Goal: Information Seeking & Learning: Learn about a topic

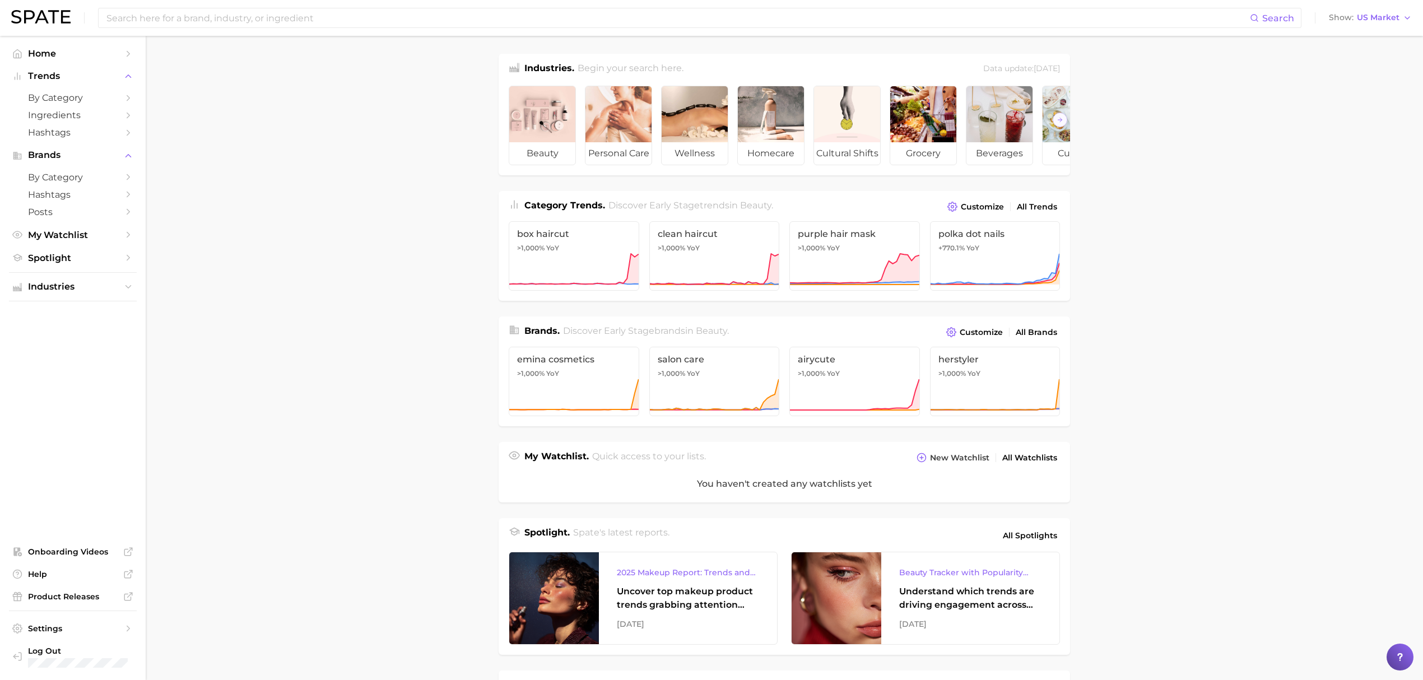
click at [1386, 8] on div "Search Show US Market" at bounding box center [711, 18] width 1401 height 36
click at [1388, 15] on span "US Market" at bounding box center [1378, 18] width 43 height 6
click at [1356, 137] on span "Global" at bounding box center [1345, 137] width 26 height 10
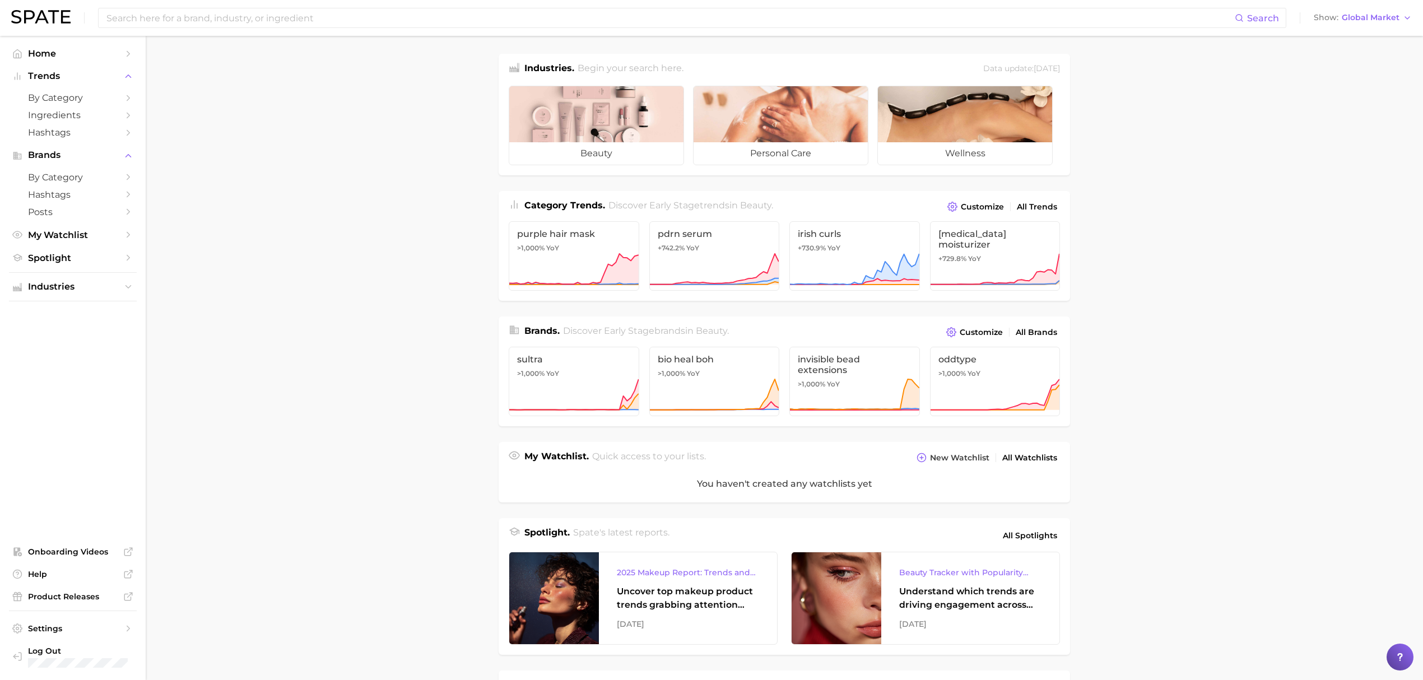
click at [1357, 3] on div "Search Show Global Market" at bounding box center [711, 18] width 1401 height 36
click at [1359, 17] on span "Global Market" at bounding box center [1371, 18] width 58 height 6
click at [1361, 41] on span "United States" at bounding box center [1360, 36] width 87 height 10
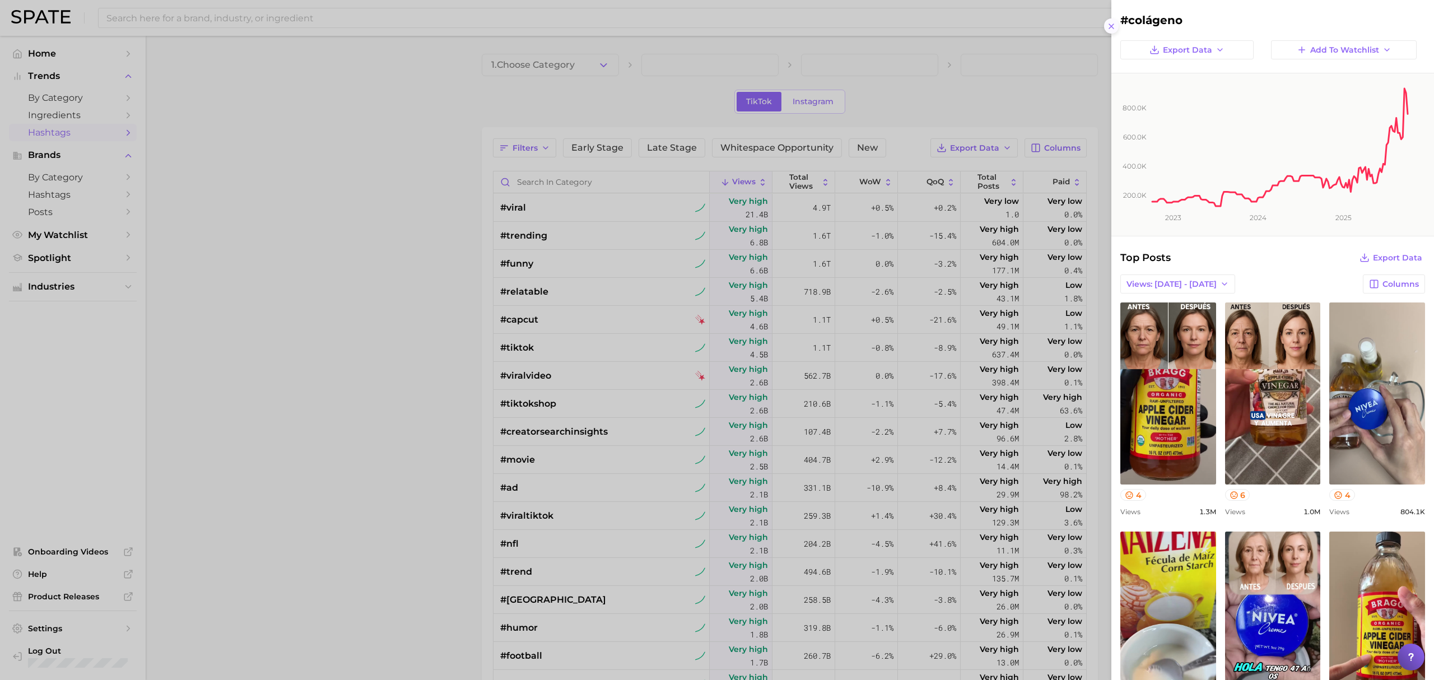
click at [1111, 30] on button at bounding box center [1111, 25] width 15 height 15
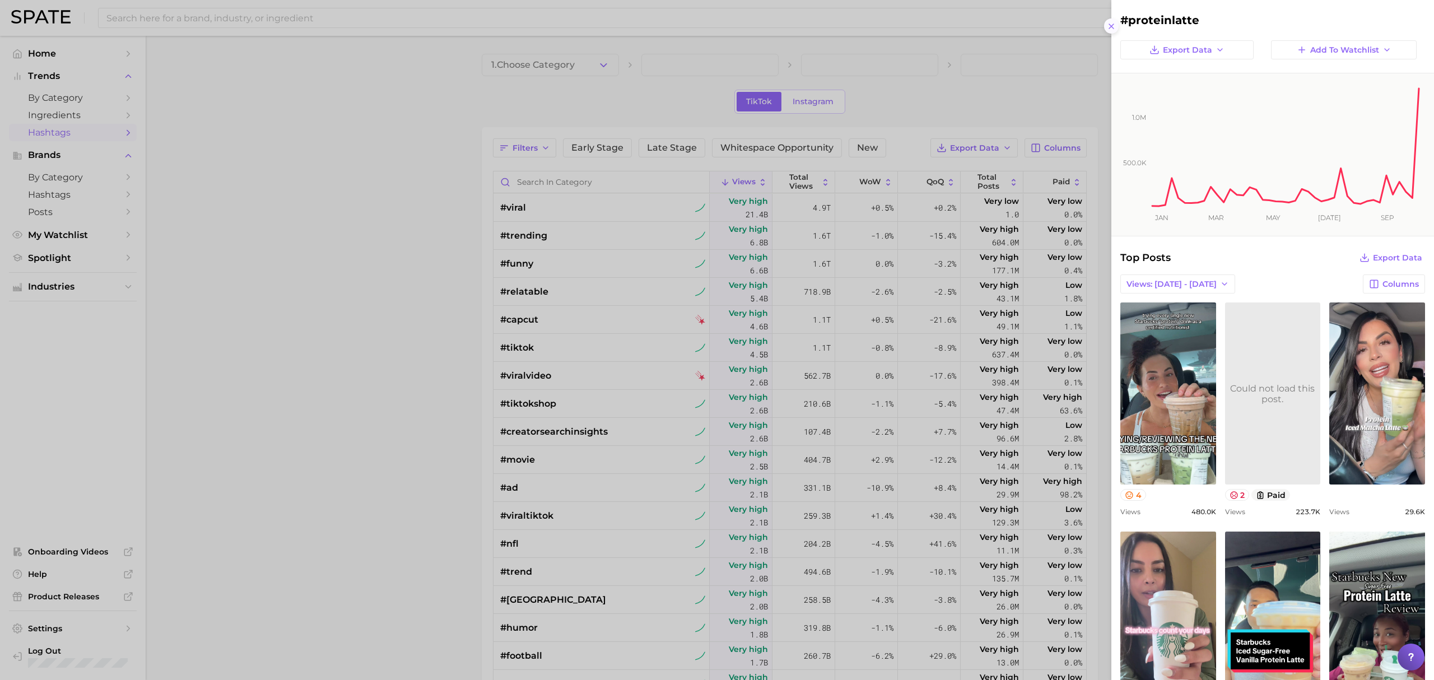
click at [1114, 22] on icon at bounding box center [1111, 26] width 9 height 9
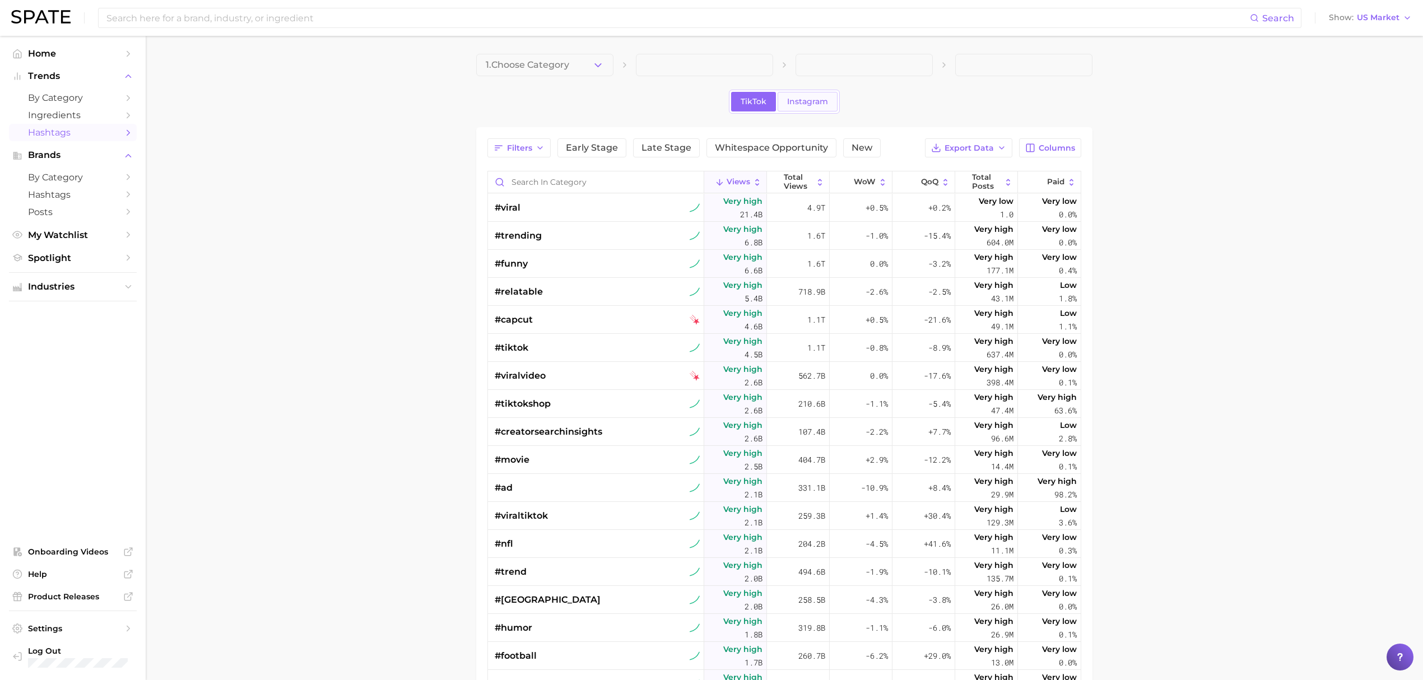
click at [823, 97] on span "Instagram" at bounding box center [807, 102] width 41 height 10
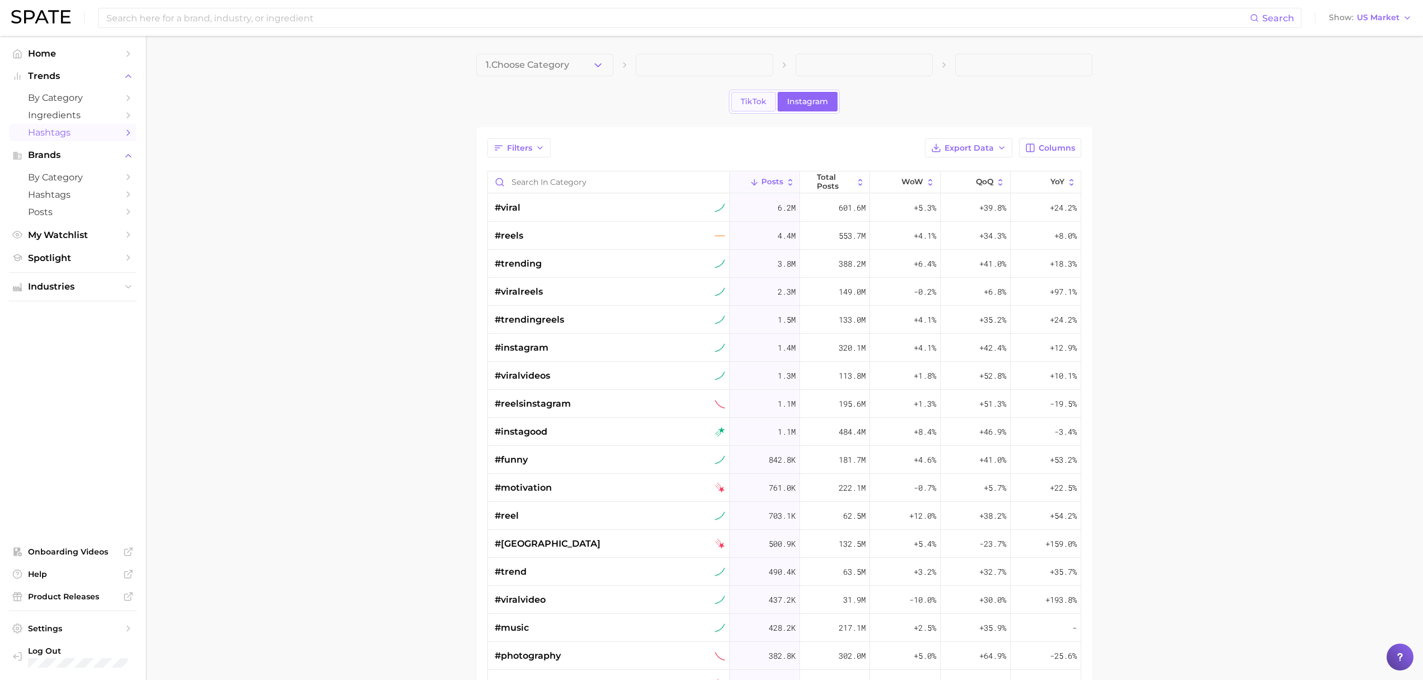
click at [760, 99] on span "TikTok" at bounding box center [754, 102] width 26 height 10
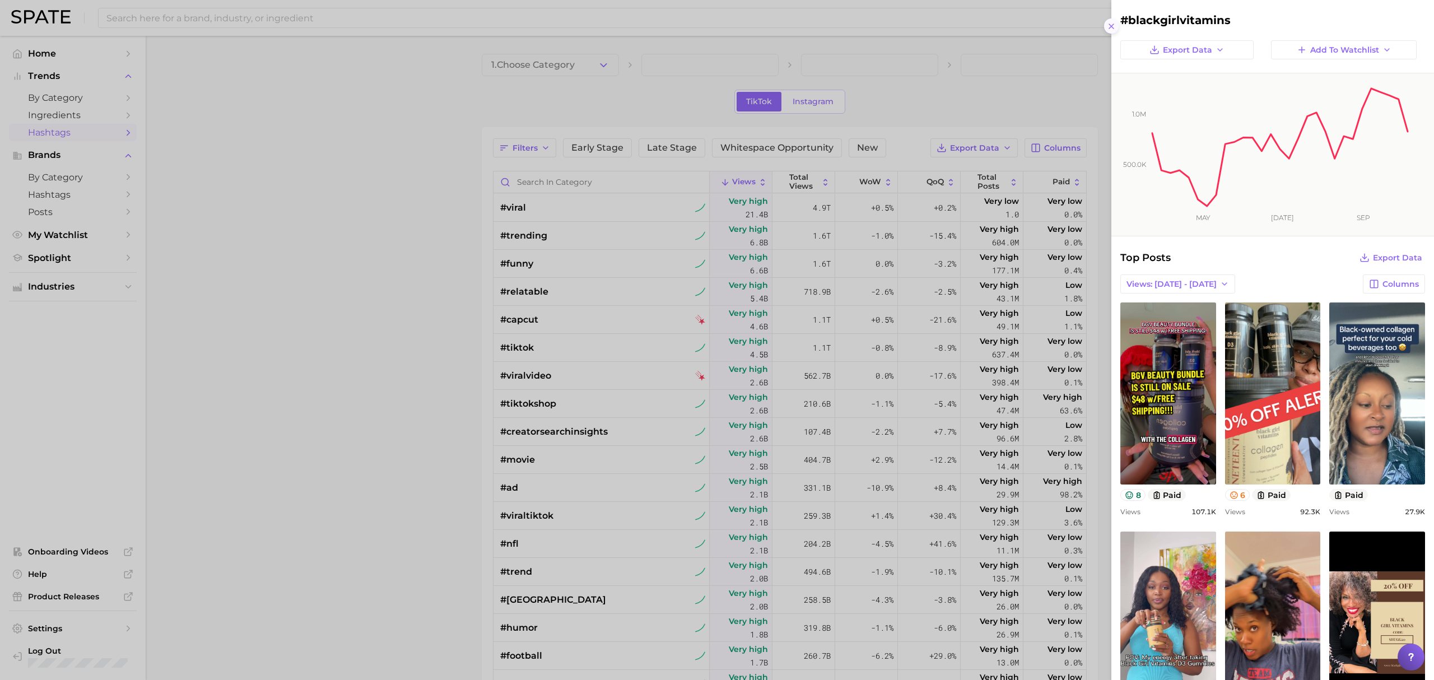
click at [1115, 25] on icon at bounding box center [1111, 26] width 9 height 9
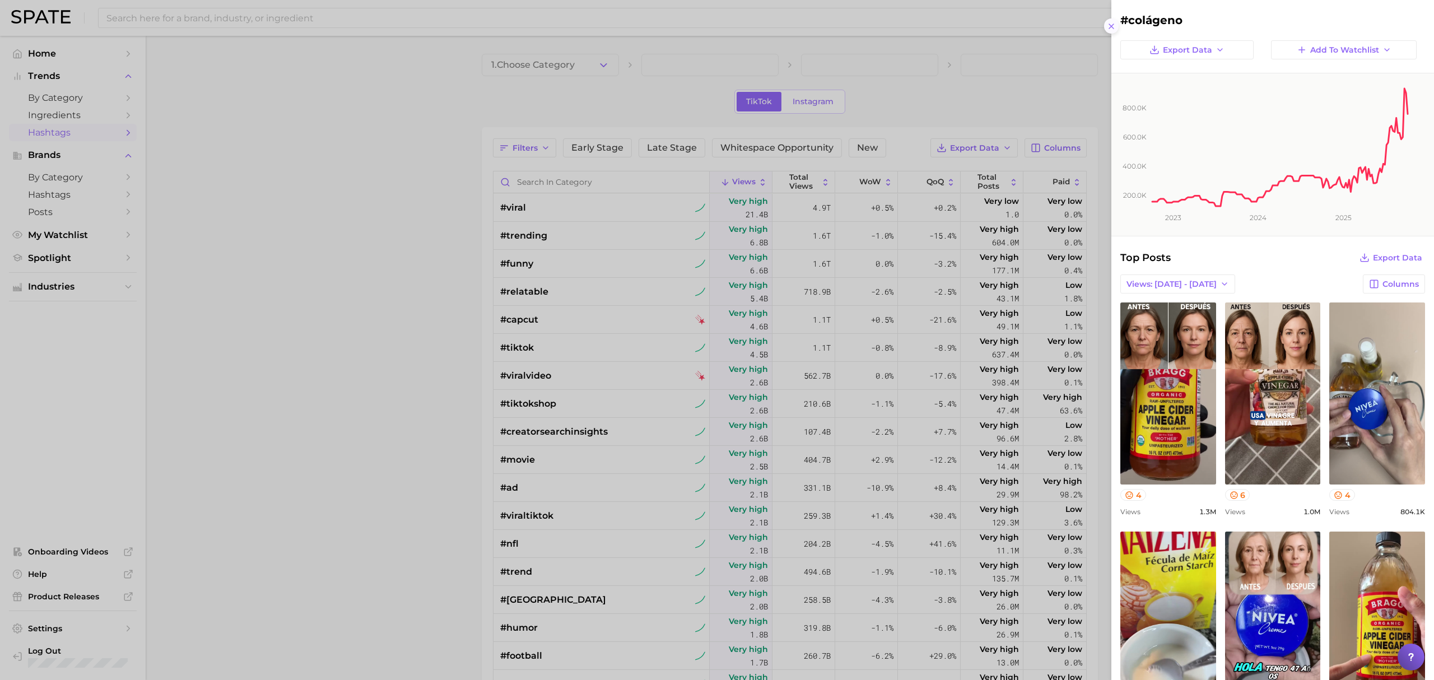
click at [1105, 28] on button at bounding box center [1111, 25] width 15 height 15
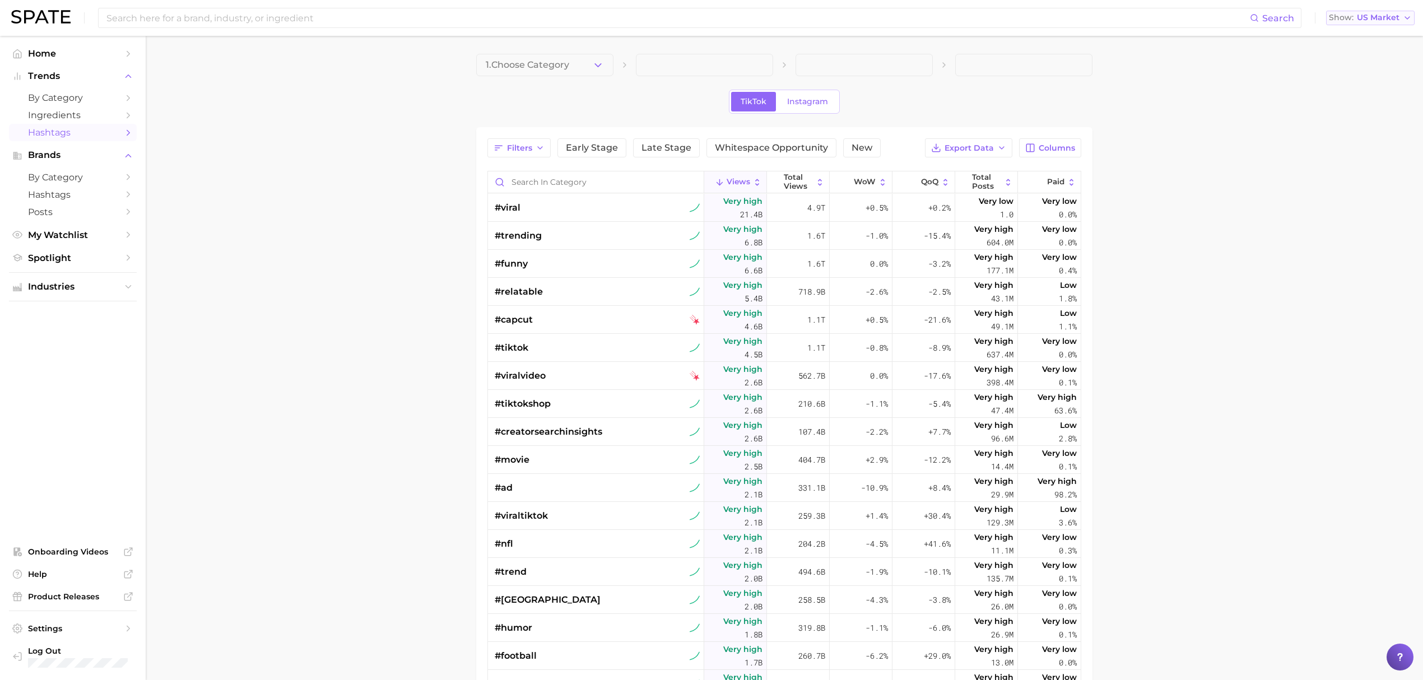
click at [1354, 19] on span "Show" at bounding box center [1341, 18] width 25 height 6
click at [1361, 136] on button "Global" at bounding box center [1375, 137] width 98 height 20
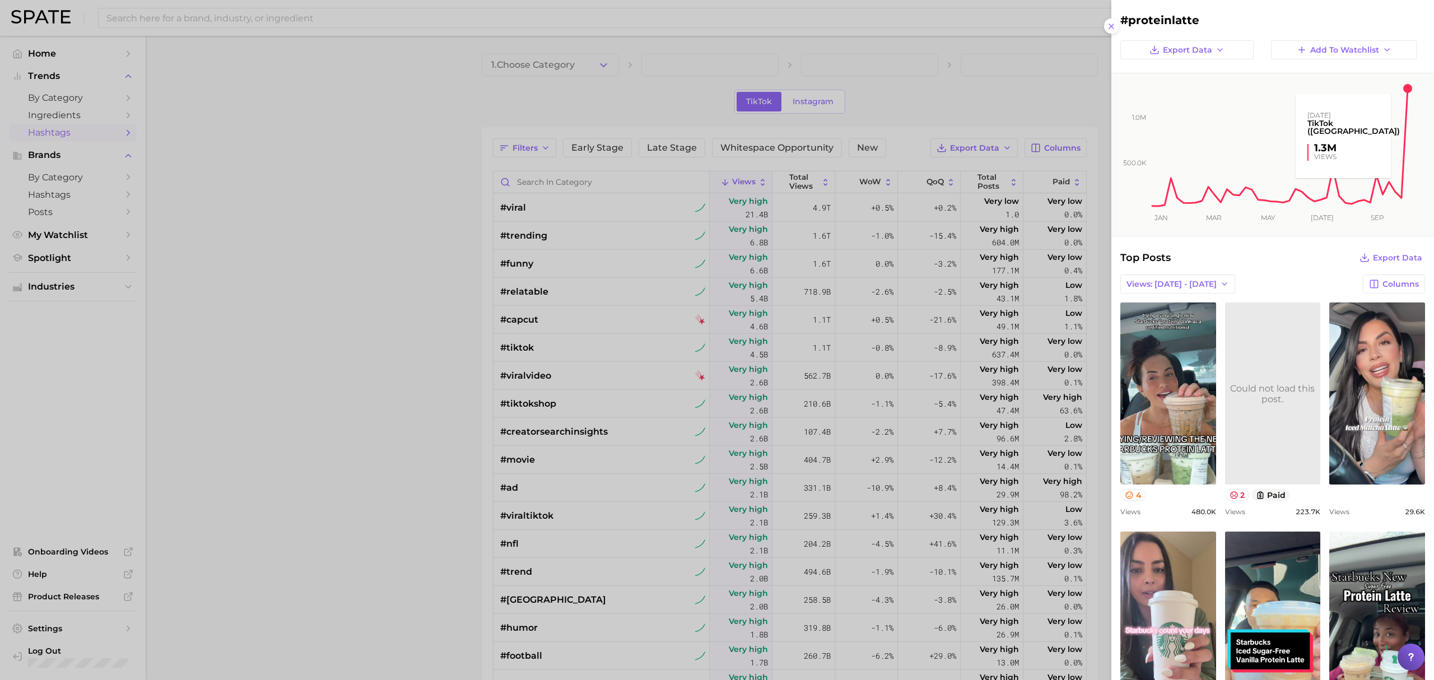
click at [1409, 113] on rect at bounding box center [1280, 140] width 259 height 134
click at [1406, 97] on rect at bounding box center [1280, 140] width 259 height 134
click at [1369, 285] on icon "button" at bounding box center [1374, 284] width 10 height 10
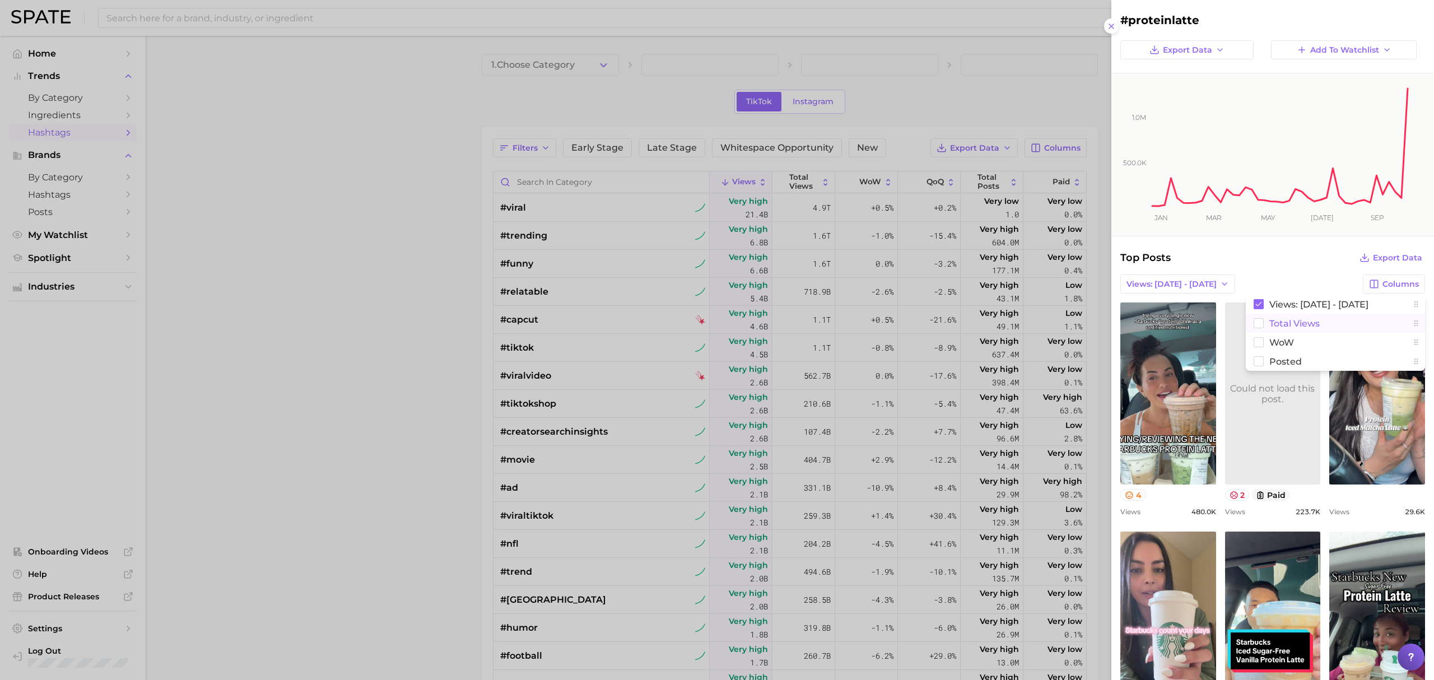
click at [1350, 325] on button "Total Views" at bounding box center [1335, 323] width 179 height 19
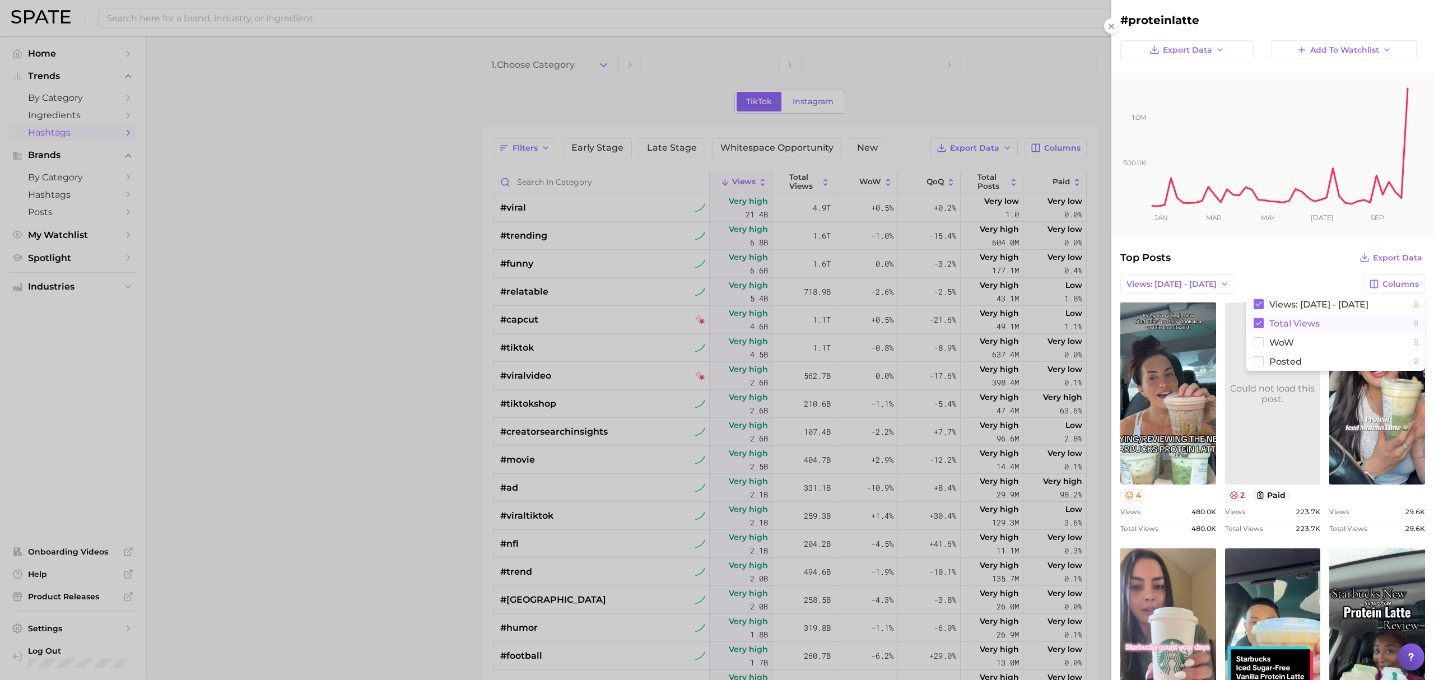
click at [1350, 325] on button "Total Views" at bounding box center [1335, 323] width 179 height 19
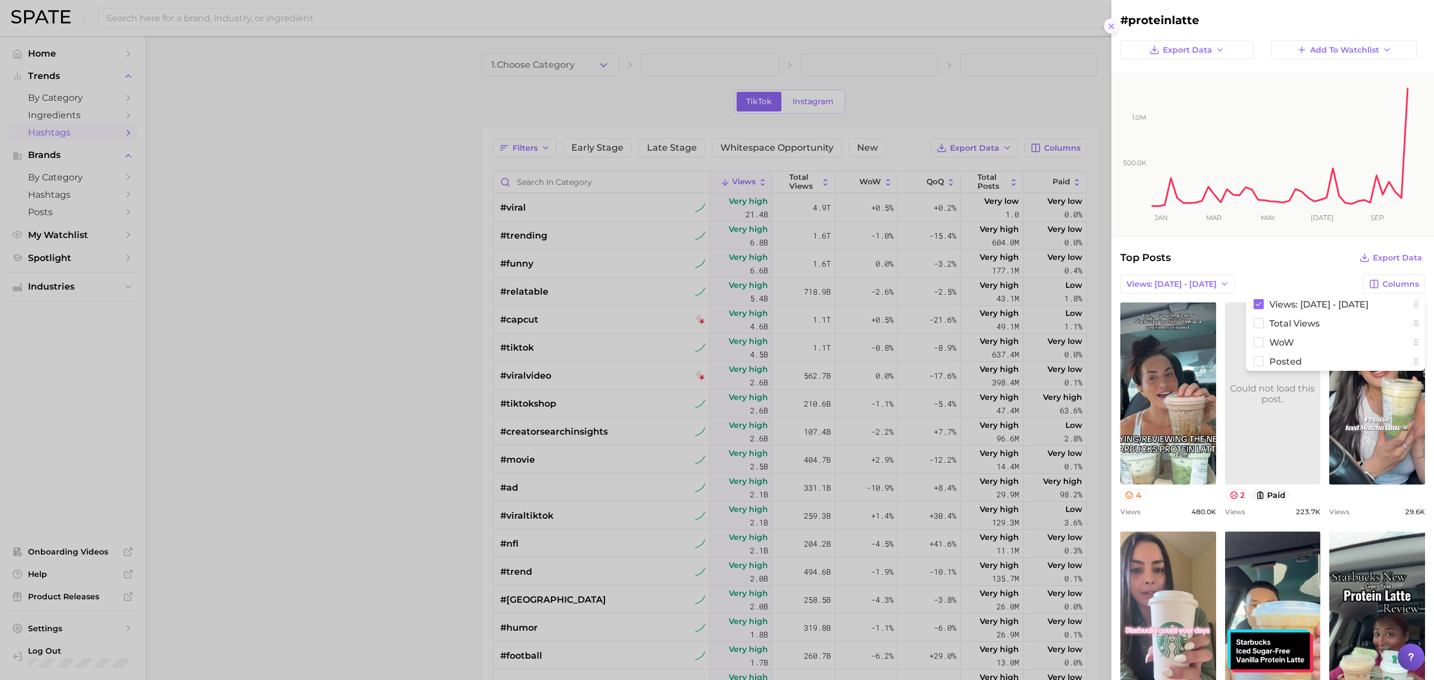
click at [1115, 27] on icon at bounding box center [1111, 26] width 9 height 9
